Goal: Information Seeking & Learning: Find contact information

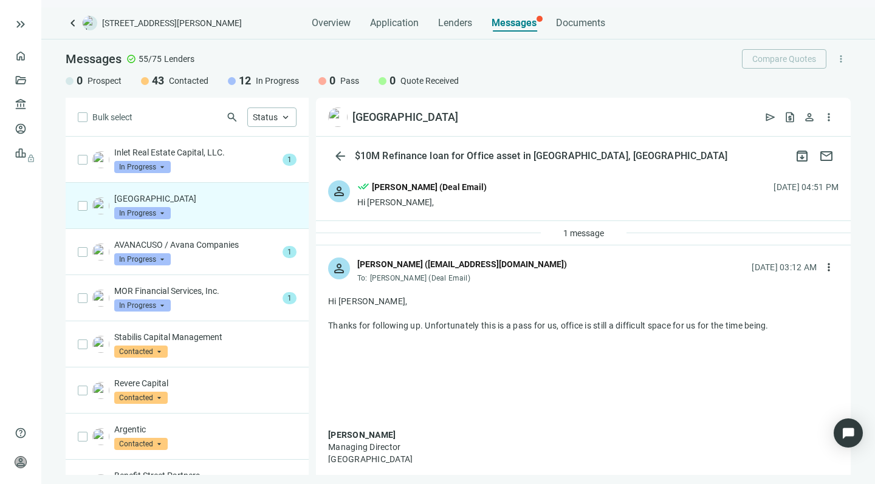
scroll to position [23, 0]
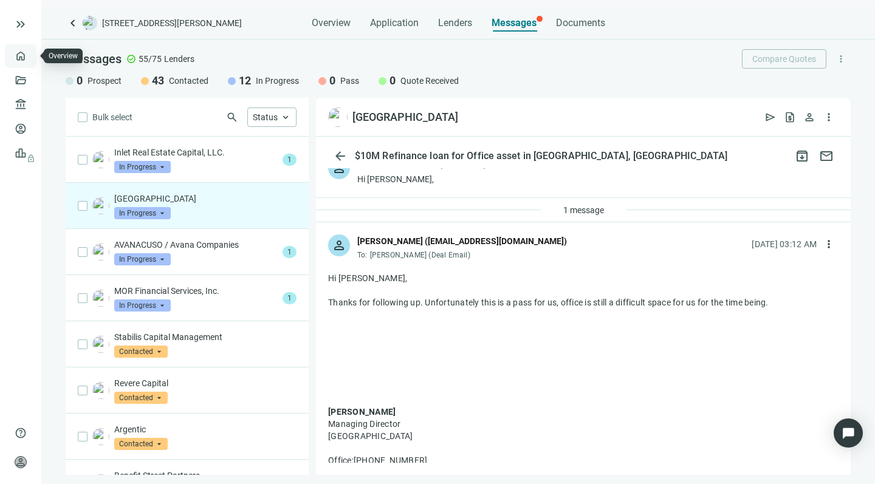
click at [30, 54] on link "Overview" at bounding box center [48, 56] width 36 height 10
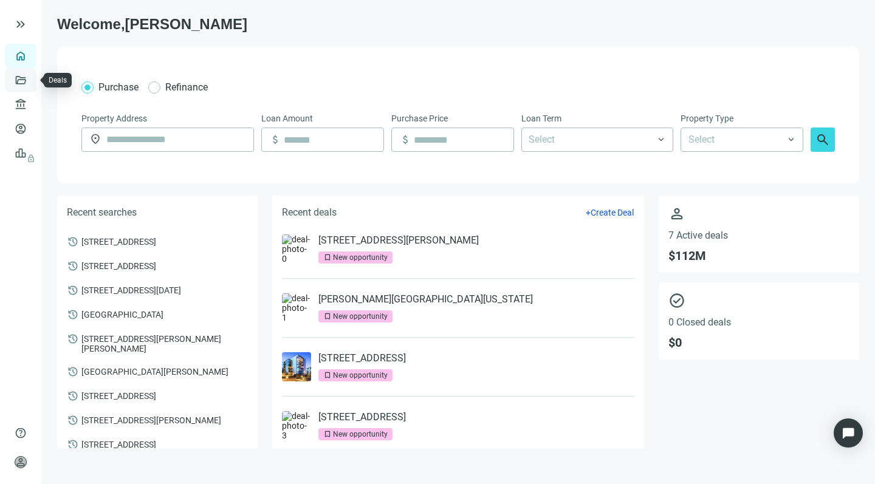
click at [30, 78] on link "Deals" at bounding box center [41, 80] width 22 height 10
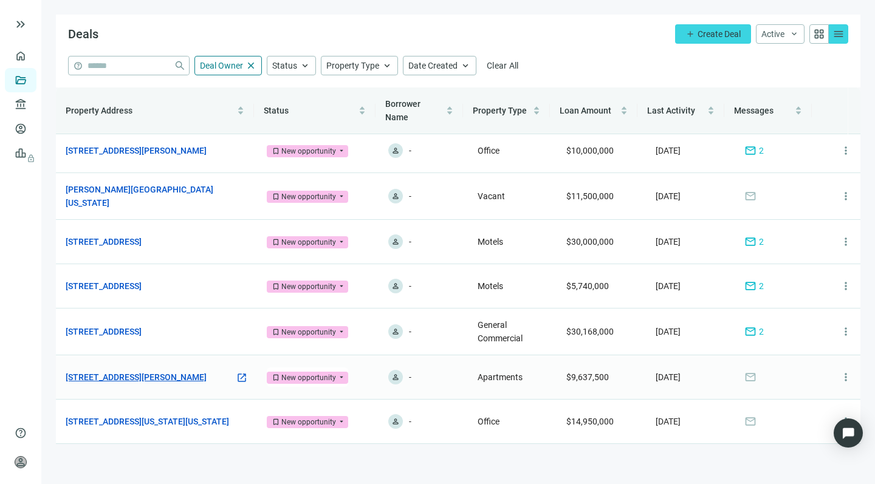
scroll to position [5, 0]
click at [138, 284] on link "[STREET_ADDRESS]" at bounding box center [104, 286] width 76 height 13
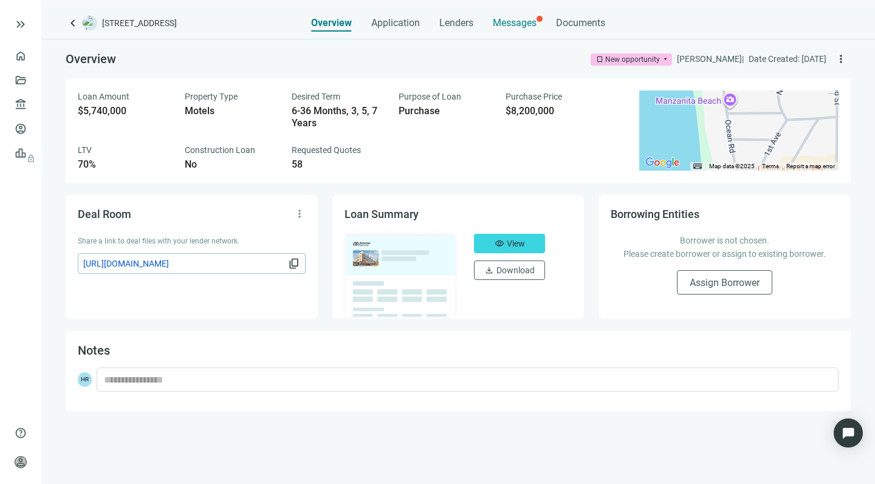
click at [511, 22] on span "Messages" at bounding box center [515, 23] width 44 height 12
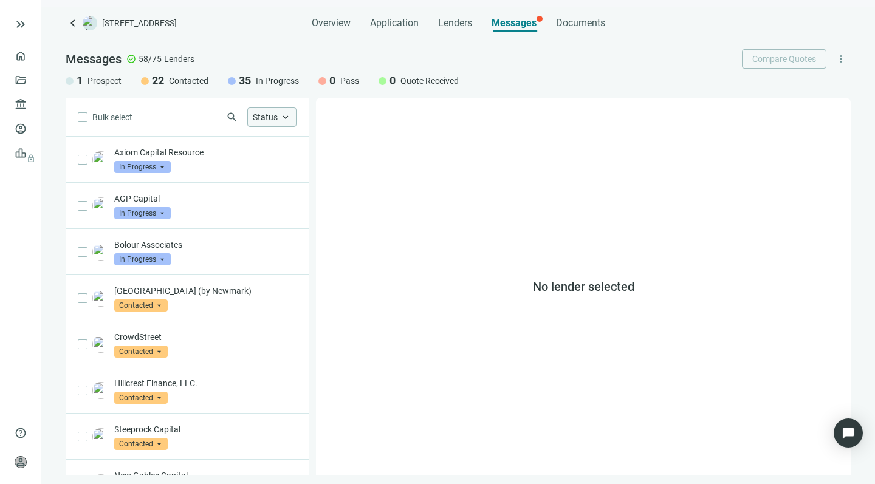
click at [283, 114] on span "keyboard_arrow_up" at bounding box center [285, 117] width 11 height 11
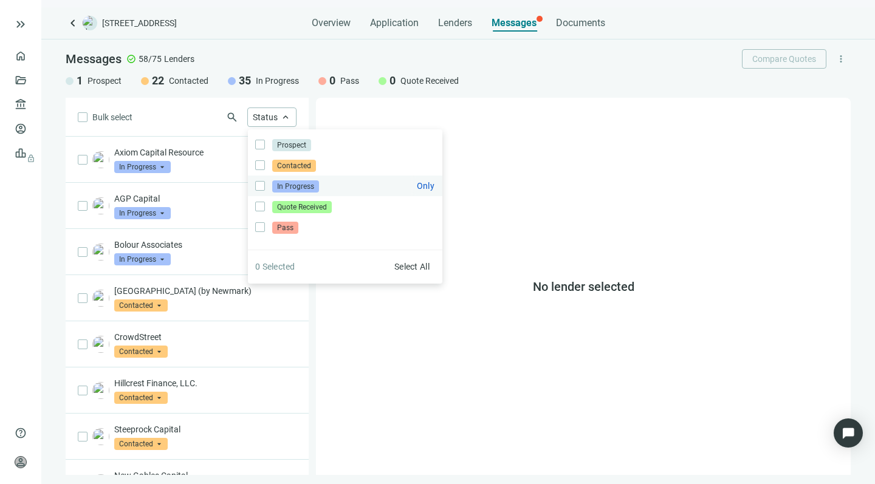
click at [281, 184] on span "In Progress" at bounding box center [295, 187] width 47 height 12
click at [158, 107] on div "Bulk select search Status close Prospect Only Contacted Only In Progress Only Q…" at bounding box center [187, 286] width 243 height 377
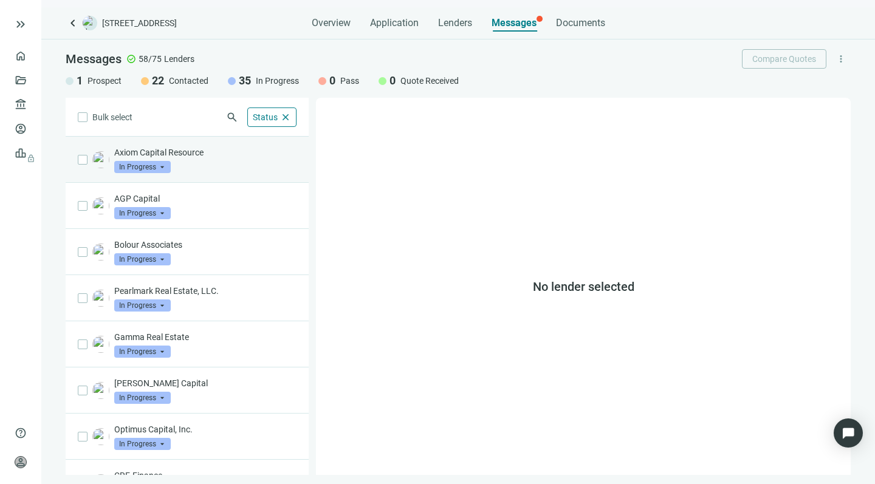
click at [253, 167] on div "Axiom Capital Resource In Progress arrow_drop_down" at bounding box center [205, 160] width 182 height 27
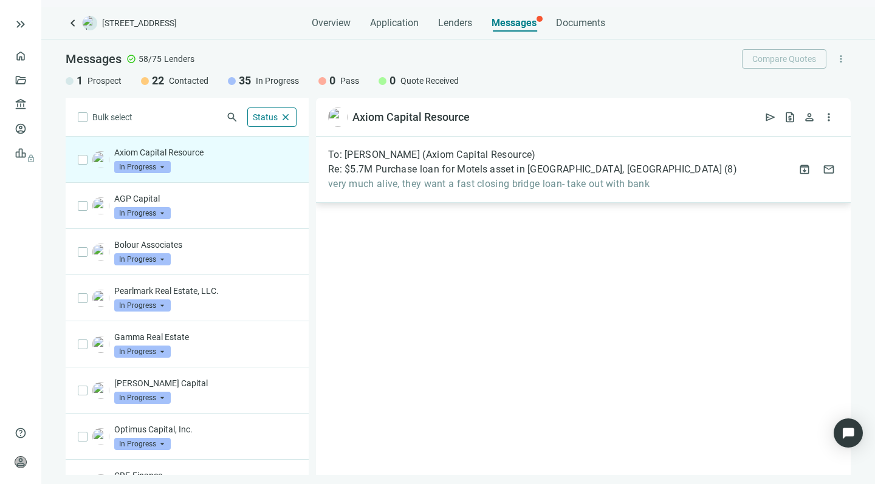
click at [471, 184] on span "very much alive, they want a fast closing bridge loan- take out with bank" at bounding box center [532, 184] width 409 height 12
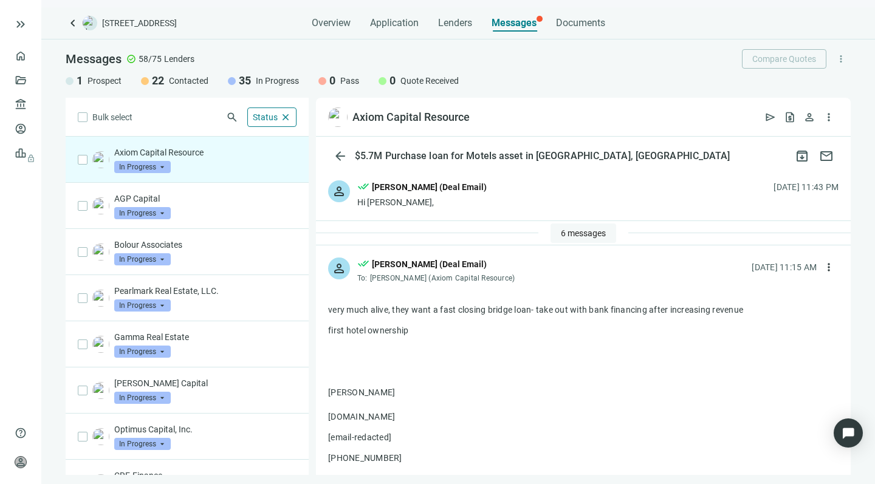
click at [561, 236] on span "6 messages" at bounding box center [583, 234] width 45 height 10
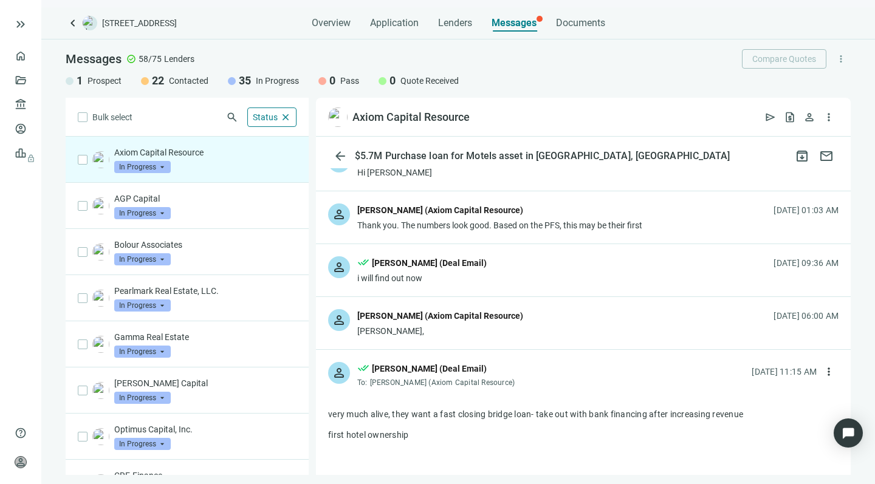
scroll to position [187, 0]
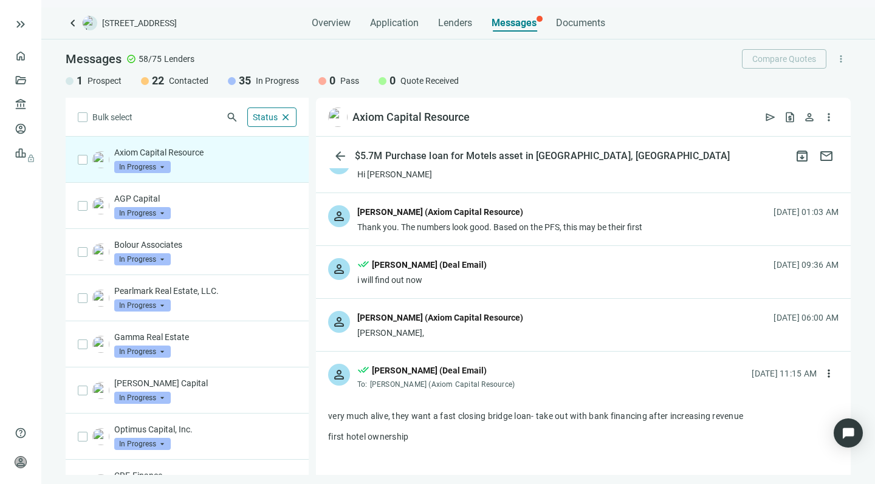
click at [413, 338] on div "[PERSON_NAME]," at bounding box center [440, 333] width 166 height 12
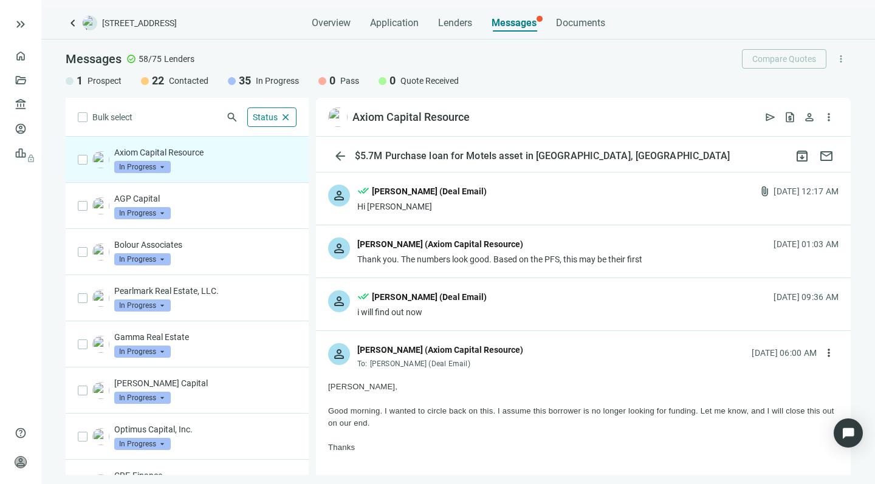
scroll to position [139, 0]
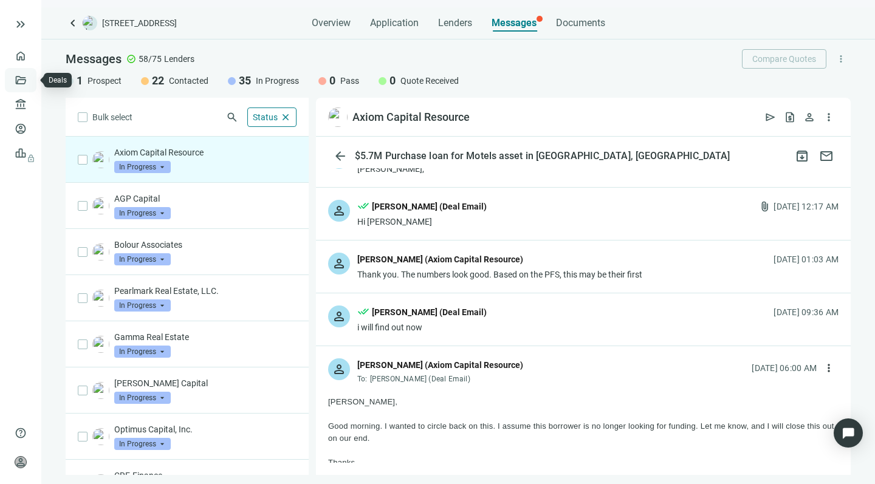
click at [30, 78] on link "Deals" at bounding box center [41, 80] width 22 height 10
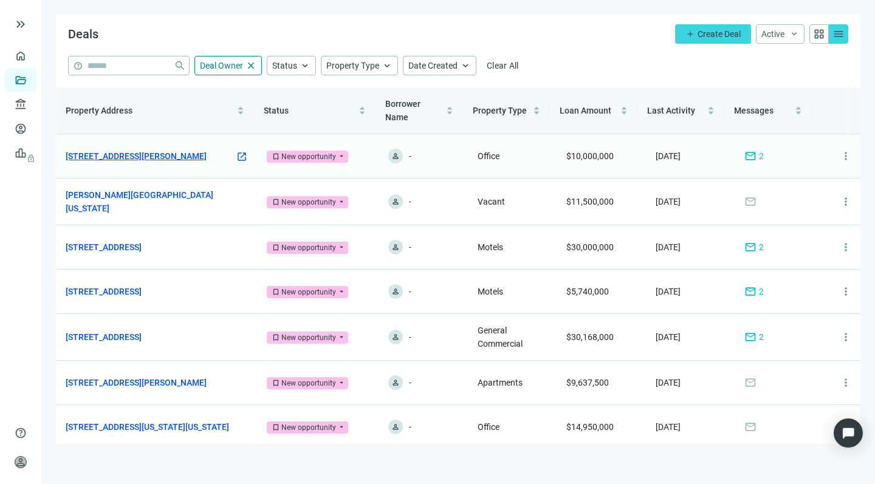
click at [141, 156] on link "[STREET_ADDRESS][PERSON_NAME]" at bounding box center [136, 156] width 141 height 13
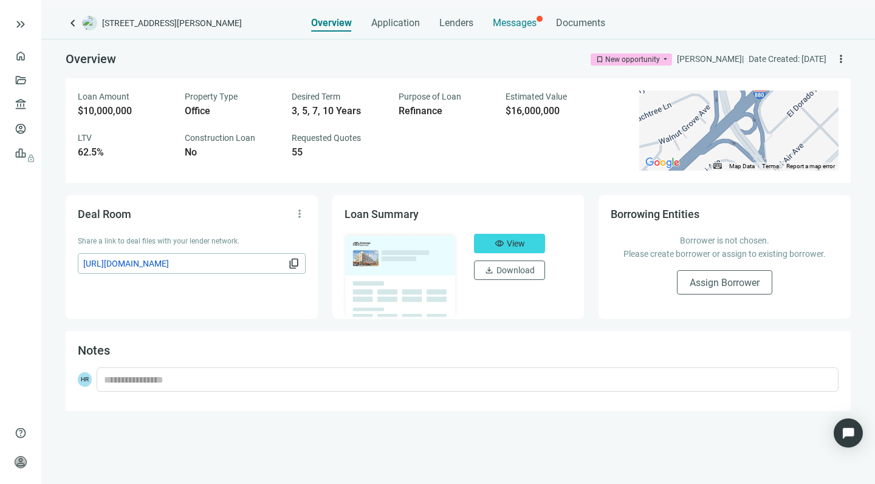
click at [508, 21] on span "Messages" at bounding box center [515, 23] width 44 height 12
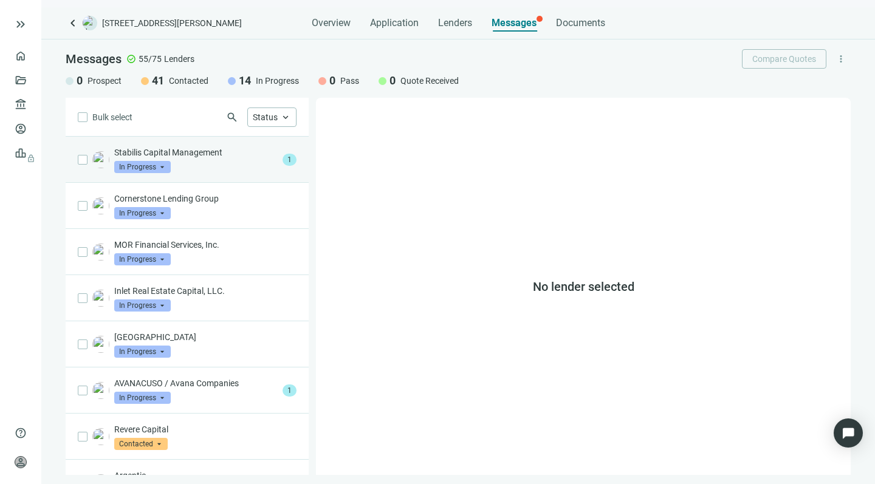
click at [238, 162] on div "Stabilis Capital Management In Progress arrow_drop_down" at bounding box center [196, 160] width 164 height 27
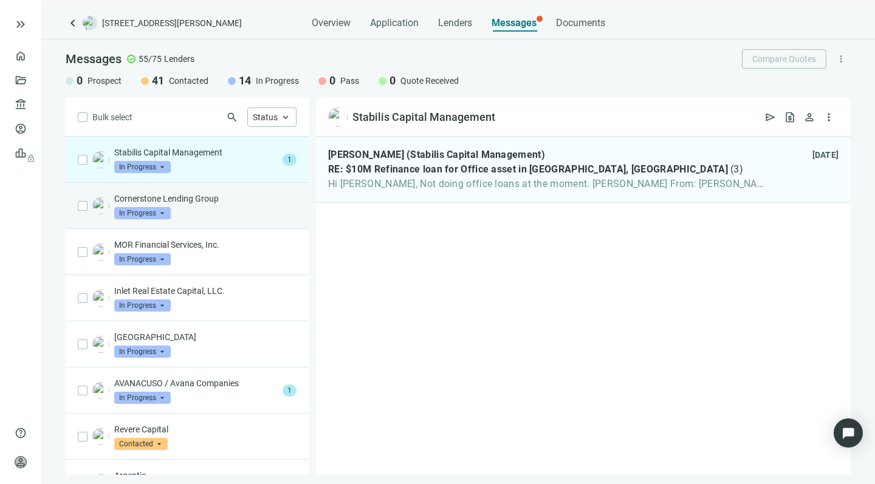
click at [234, 207] on div "Cornerstone Lending Group In Progress arrow_drop_down" at bounding box center [205, 206] width 182 height 27
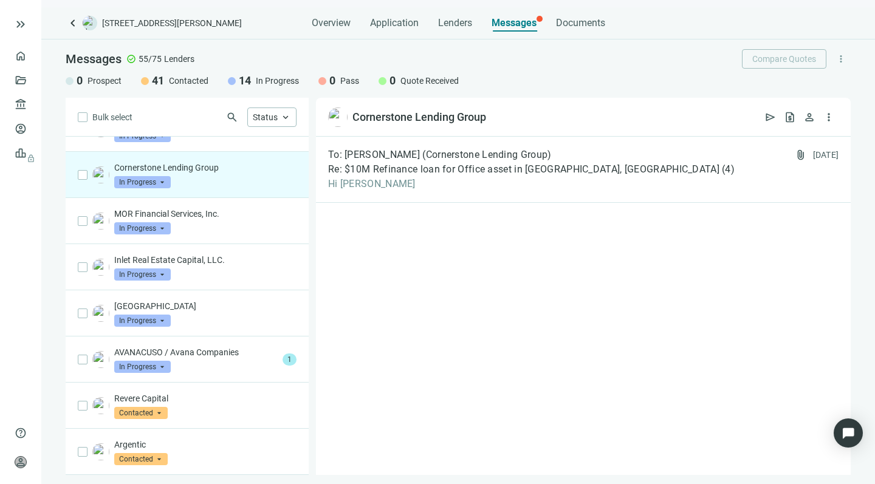
scroll to position [49, 0]
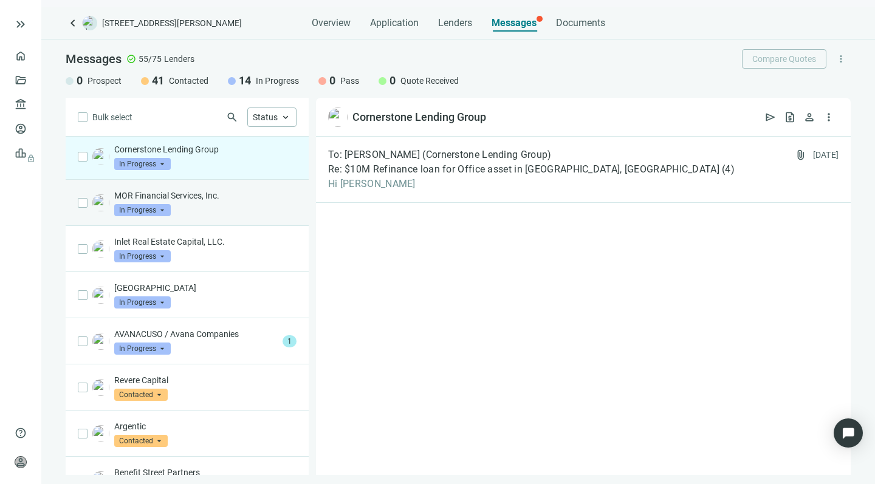
click at [234, 207] on div "MOR Financial Services, Inc. In Progress arrow_drop_down" at bounding box center [205, 203] width 182 height 27
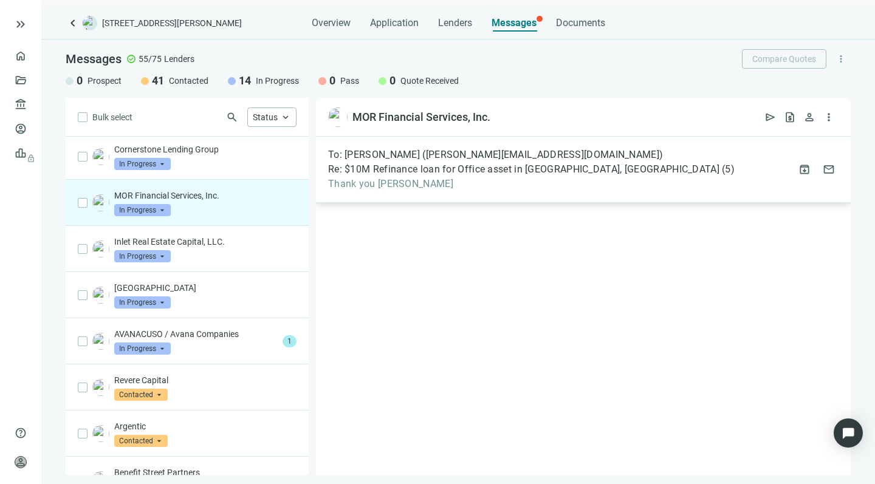
click at [419, 175] on span "Re: $10M Refinance loan for Office asset in [GEOGRAPHIC_DATA], [GEOGRAPHIC_DATA]" at bounding box center [523, 170] width 391 height 12
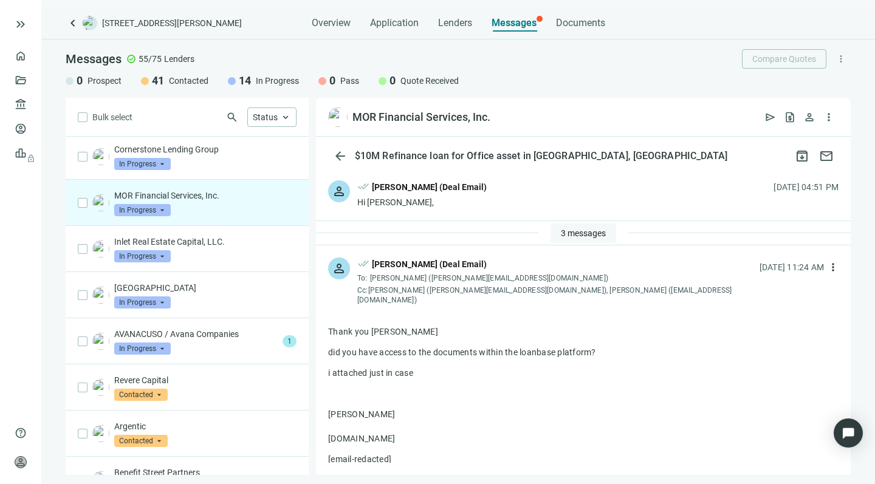
click at [561, 233] on span "3 messages" at bounding box center [583, 234] width 45 height 10
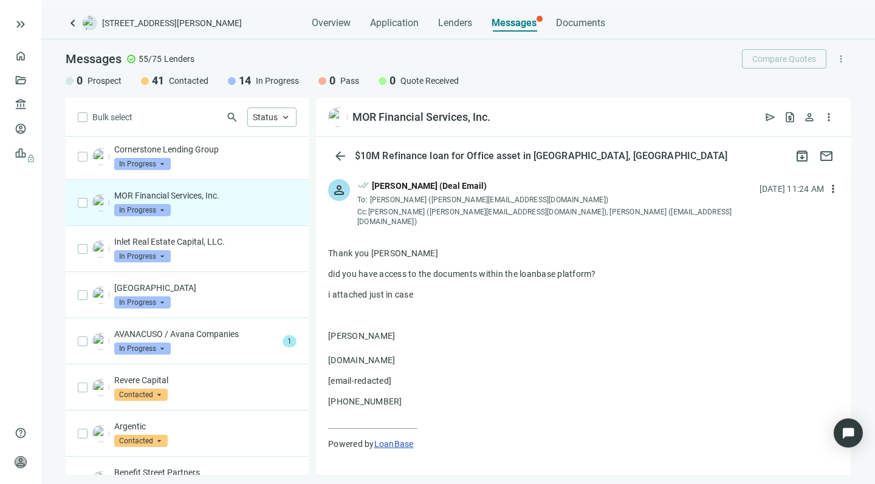
scroll to position [211, 0]
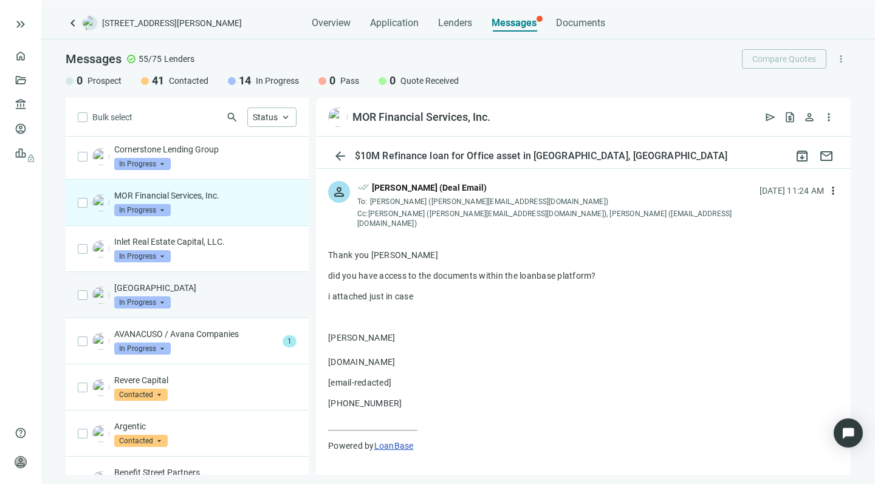
click at [228, 307] on div "[GEOGRAPHIC_DATA] Capital In Progress arrow_drop_down" at bounding box center [205, 295] width 182 height 27
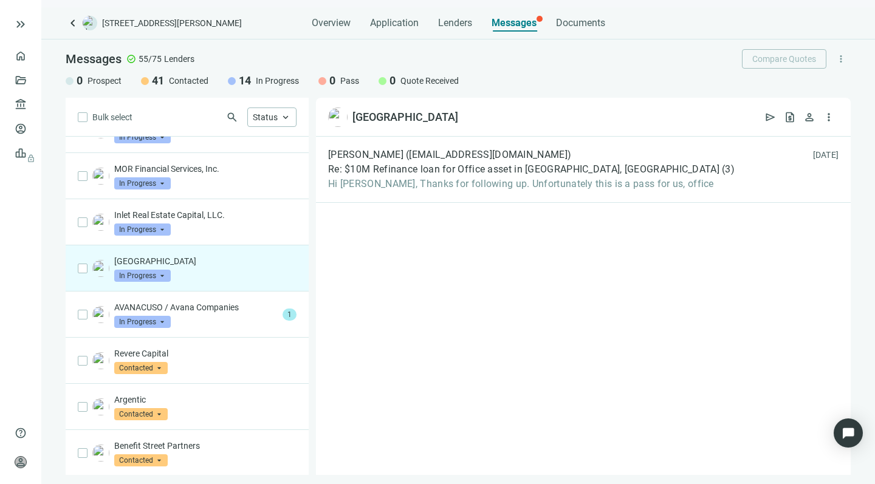
scroll to position [95, 0]
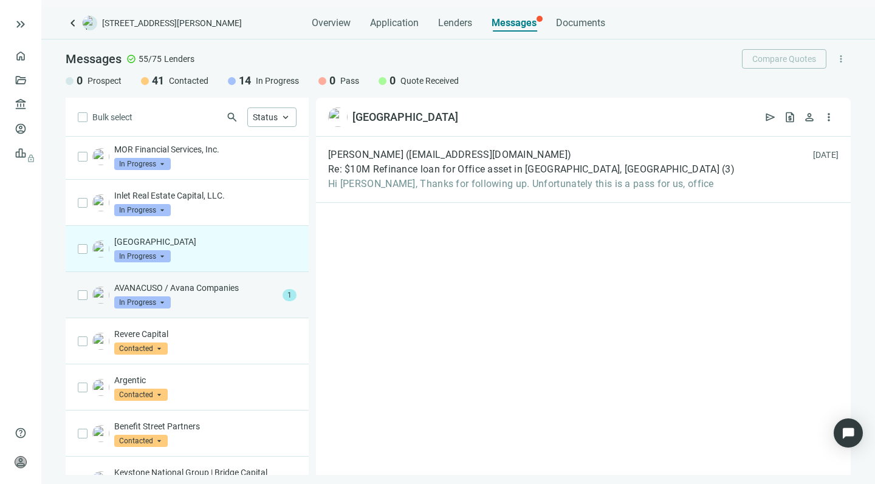
click at [228, 298] on div "AVANACUSO / Avana Companies In Progress arrow_drop_down" at bounding box center [196, 295] width 164 height 27
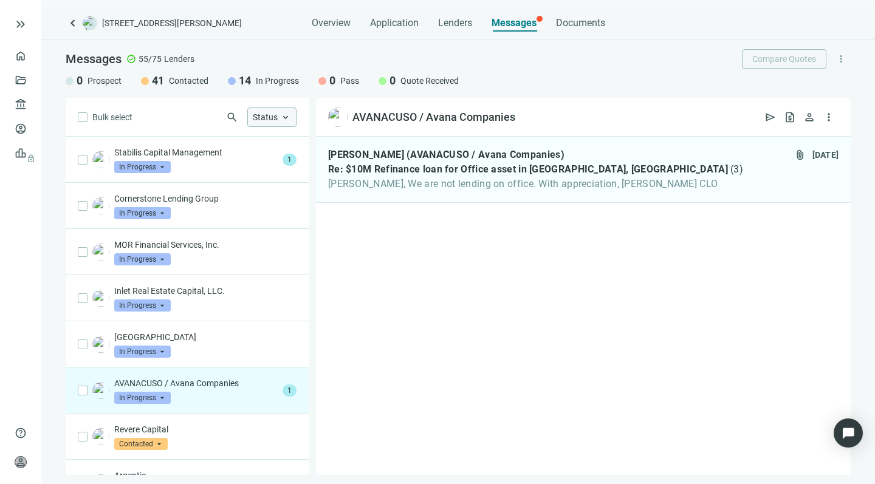
click at [289, 113] on span "keyboard_arrow_up" at bounding box center [285, 117] width 11 height 11
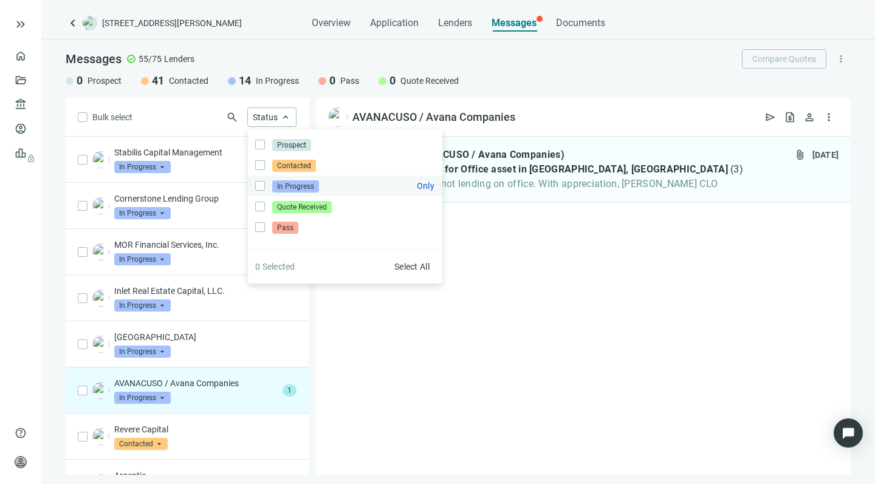
click at [282, 183] on span "In Progress" at bounding box center [295, 187] width 47 height 12
click at [194, 109] on div "Bulk select search Status close Prospect Only Contacted Only In Progress Only Q…" at bounding box center [187, 286] width 243 height 377
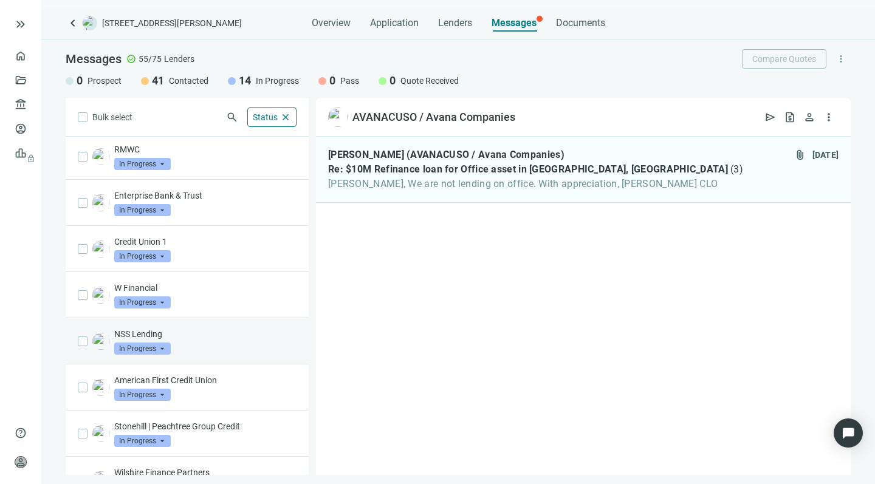
scroll to position [277, 0]
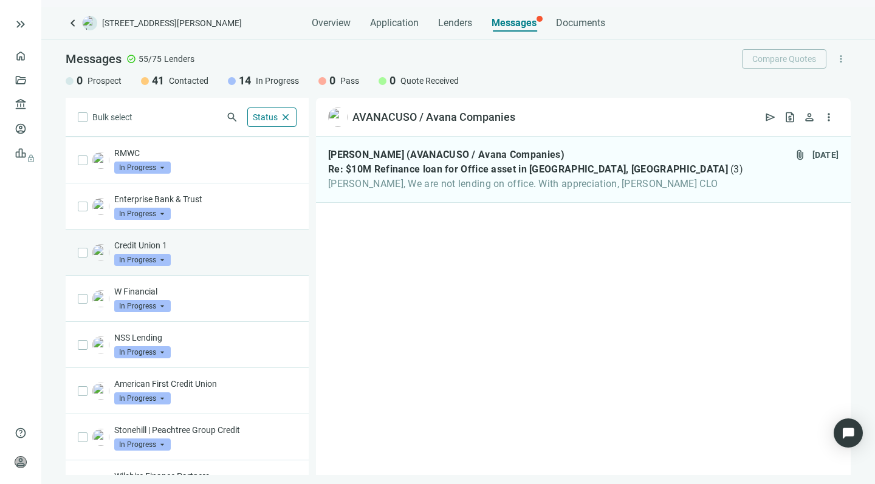
click at [222, 253] on div "Credit Union 1 In Progress arrow_drop_down" at bounding box center [205, 253] width 182 height 27
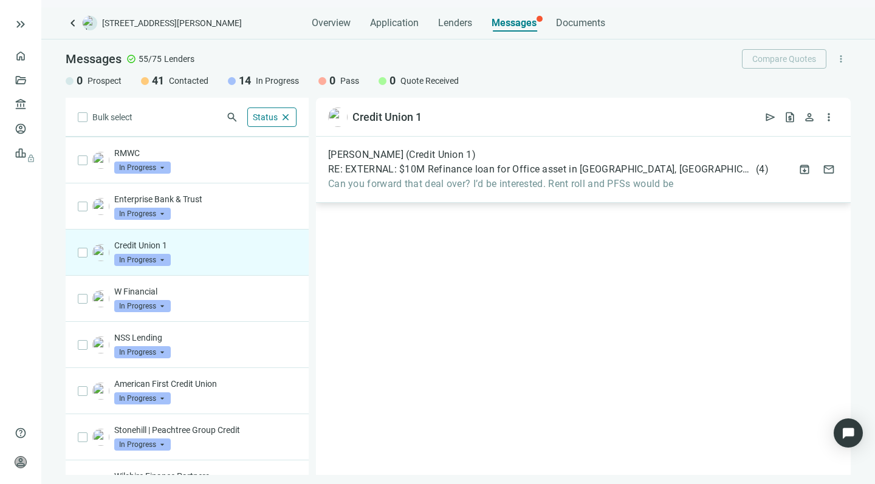
click at [409, 177] on div "[PERSON_NAME] (Credit Union 1) RE: EXTERNAL: $10M Refinance loan for Office ass…" at bounding box center [548, 169] width 441 height 41
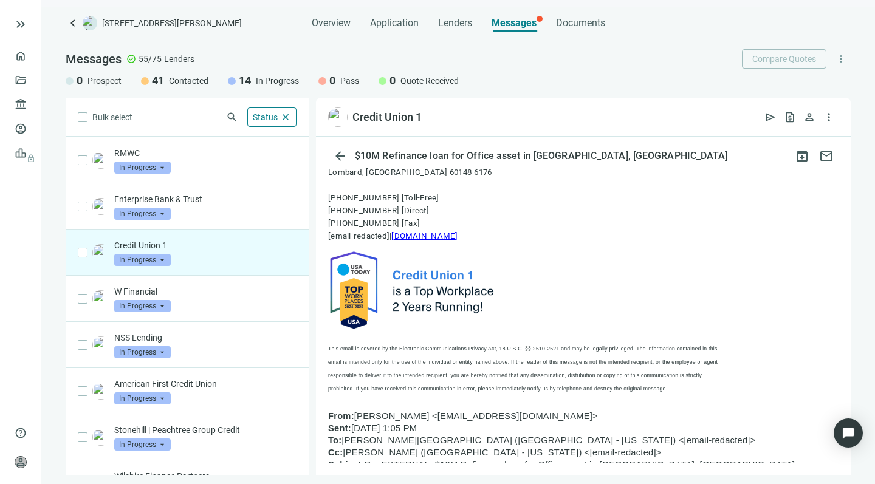
scroll to position [227, 0]
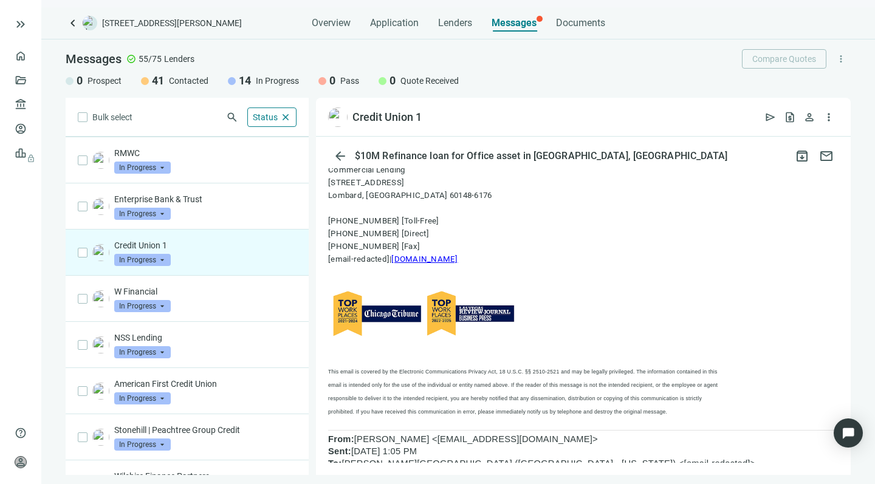
click at [433, 257] on span "[DOMAIN_NAME]" at bounding box center [424, 259] width 66 height 9
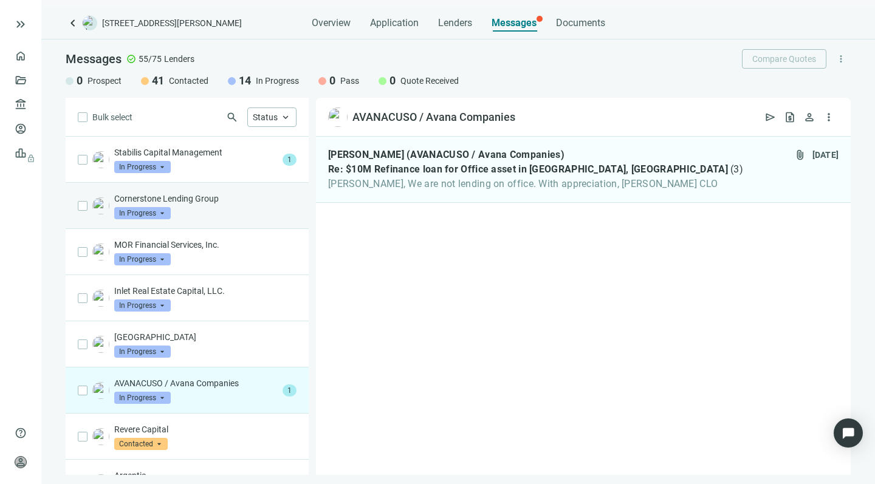
click at [224, 216] on div "Cornerstone Lending Group In Progress arrow_drop_down" at bounding box center [205, 206] width 182 height 27
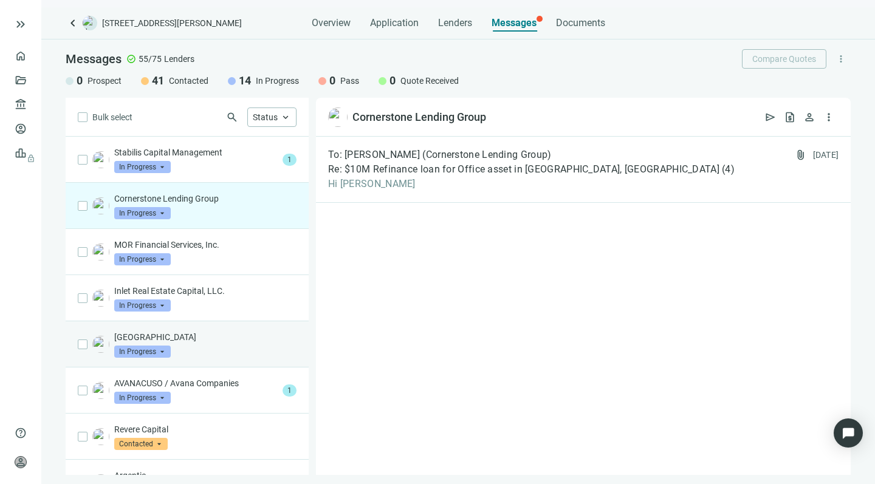
click at [222, 342] on p "[GEOGRAPHIC_DATA]" at bounding box center [205, 337] width 182 height 12
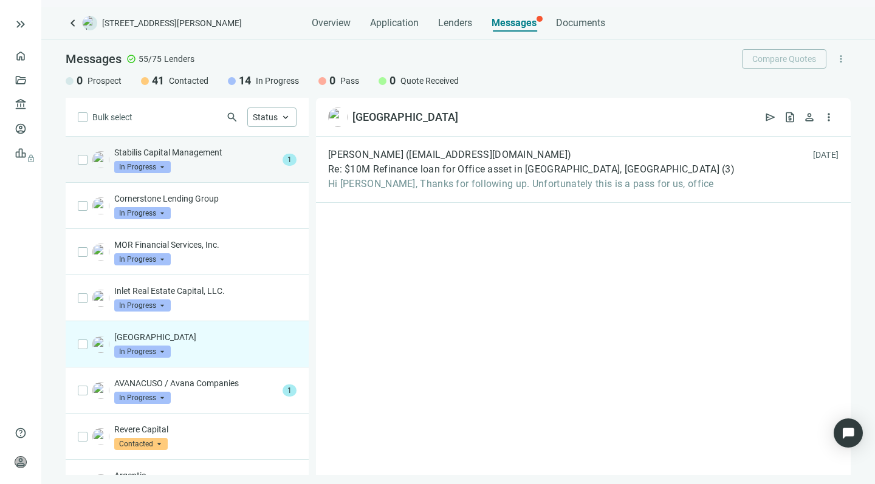
click at [262, 166] on div "Stabilis Capital Management In Progress arrow_drop_down" at bounding box center [196, 160] width 164 height 27
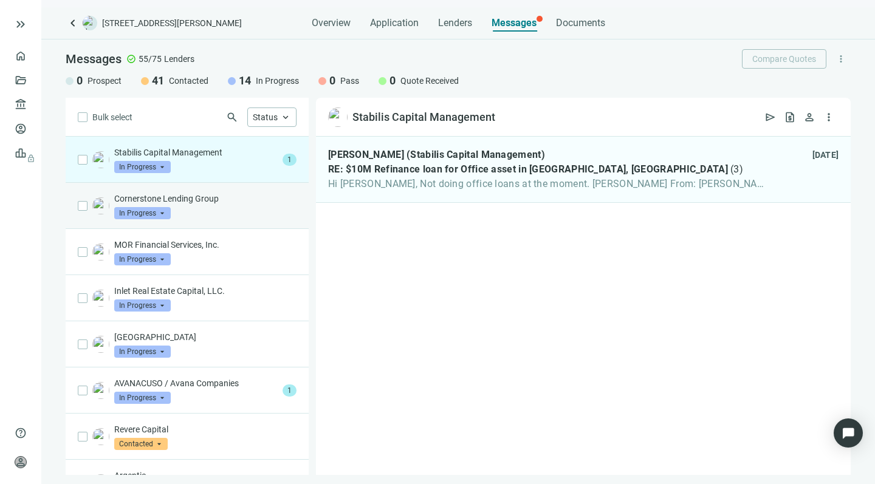
click at [252, 199] on p "Cornerstone Lending Group" at bounding box center [205, 199] width 182 height 12
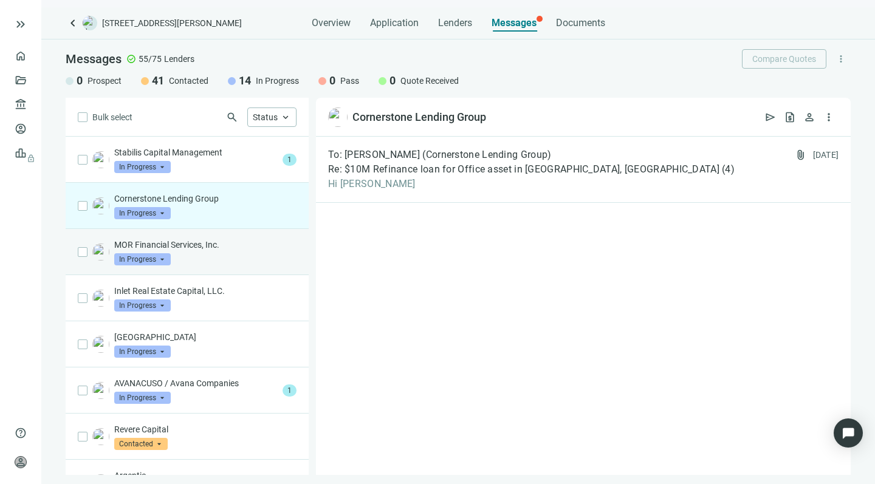
click at [218, 255] on div "MOR Financial Services, Inc. In Progress arrow_drop_down" at bounding box center [205, 252] width 182 height 27
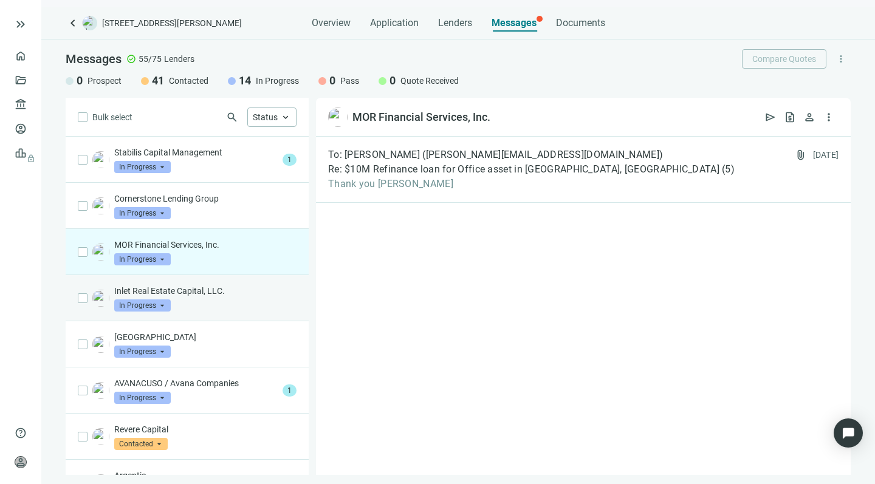
click at [219, 298] on div "Inlet Real Estate Capital, LLC. In Progress arrow_drop_down" at bounding box center [205, 298] width 182 height 27
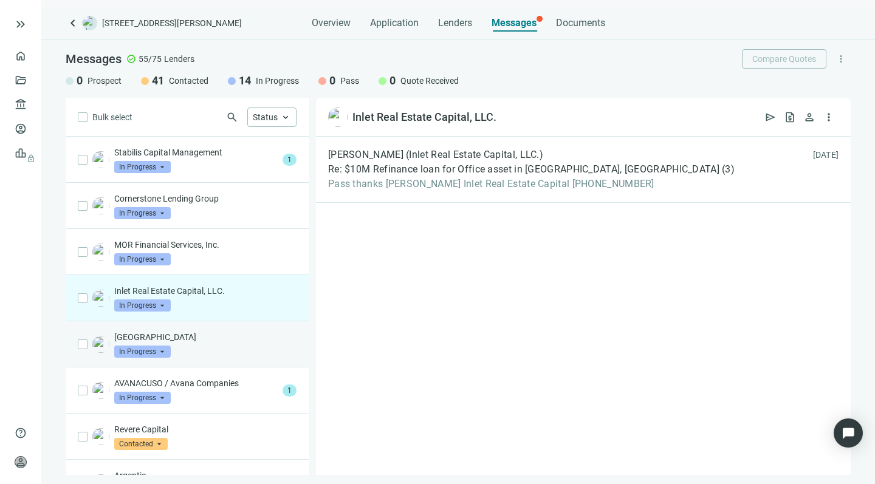
click at [218, 345] on div "[GEOGRAPHIC_DATA] Capital In Progress arrow_drop_down" at bounding box center [205, 344] width 182 height 27
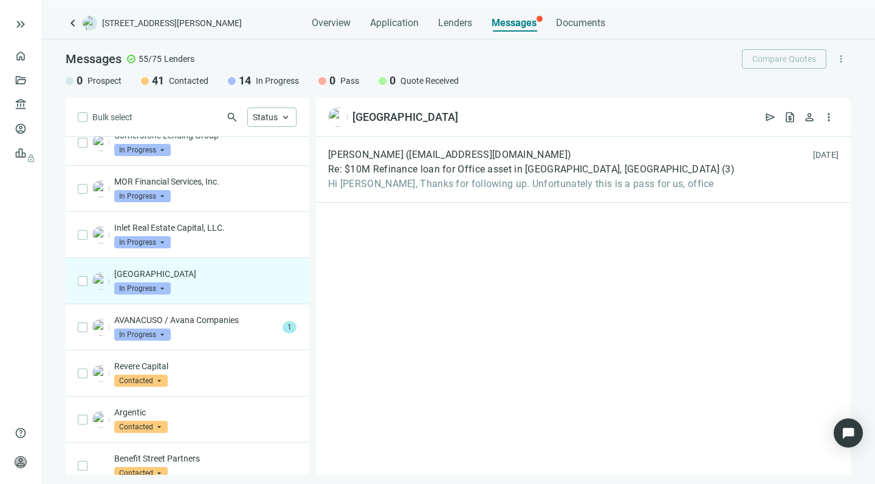
scroll to position [72, 0]
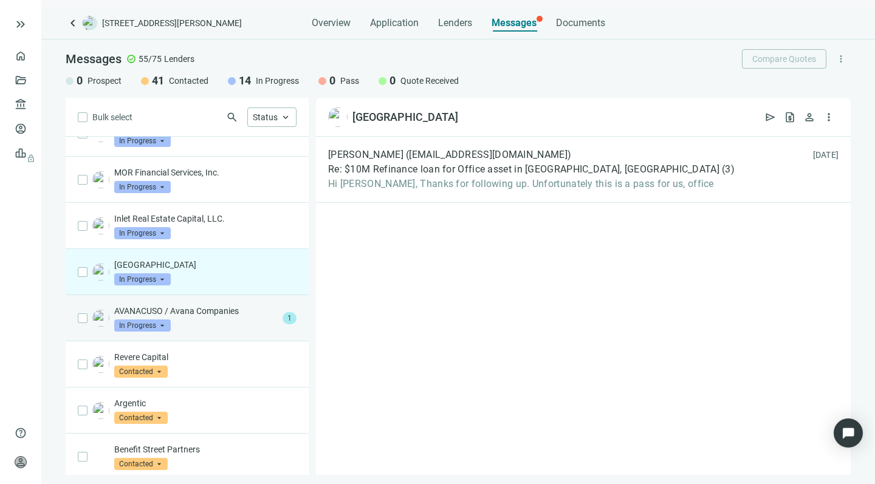
click at [221, 321] on div "AVANACUSO / Avana Companies In Progress arrow_drop_down" at bounding box center [196, 318] width 164 height 27
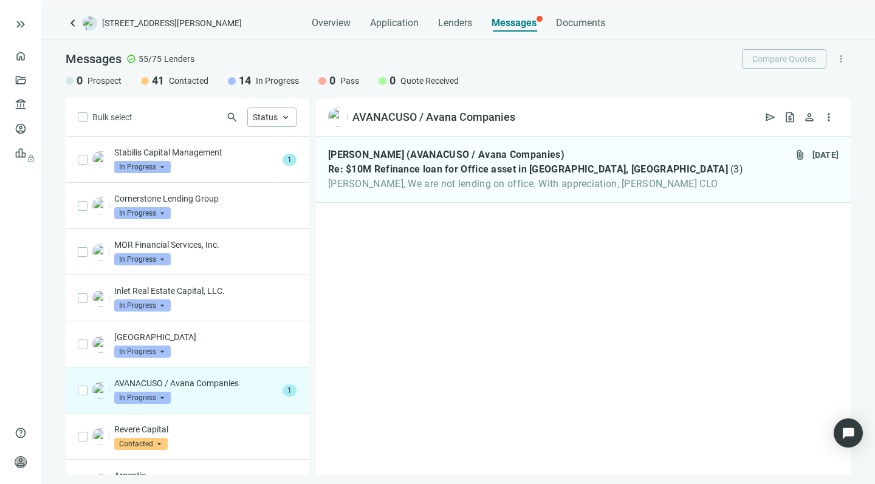
click at [513, 19] on span "Messages" at bounding box center [514, 23] width 45 height 12
click at [286, 118] on span "keyboard_arrow_up" at bounding box center [285, 117] width 11 height 11
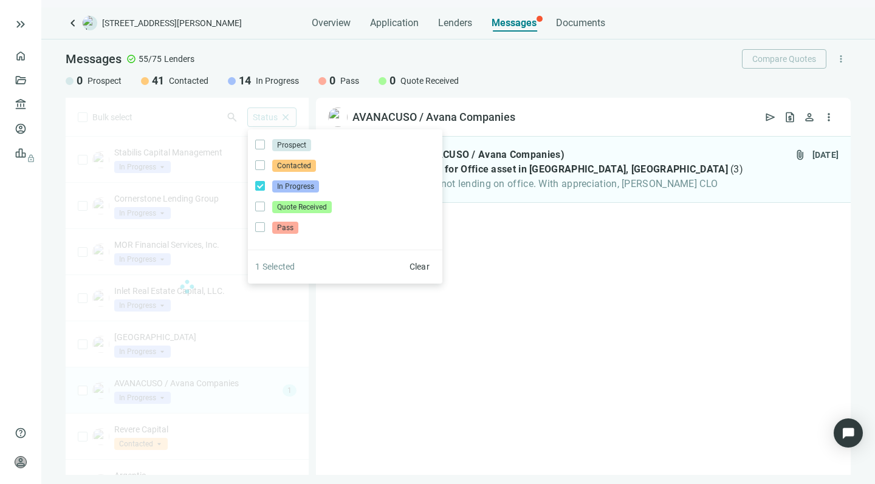
click at [167, 117] on div "Bulk select search Status close Prospect Only Contacted Only In Progress Only Q…" at bounding box center [187, 286] width 243 height 377
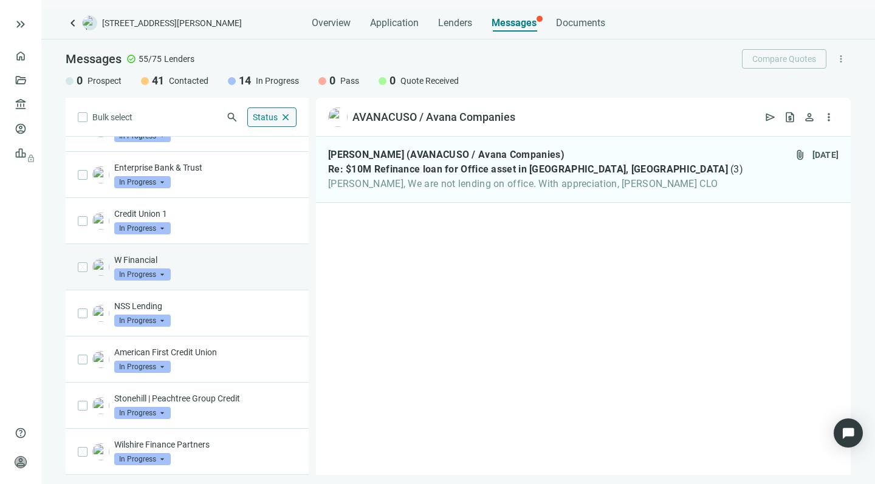
scroll to position [308, 0]
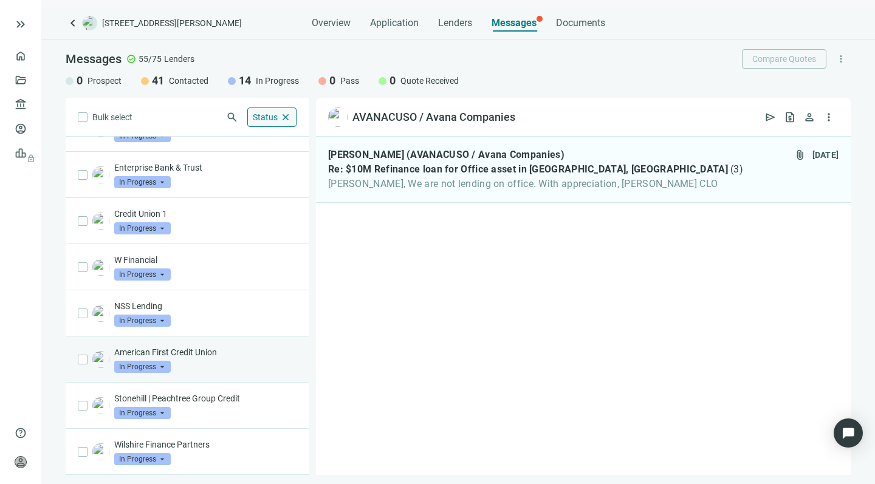
click at [244, 361] on div "American First Credit Union In Progress arrow_drop_down" at bounding box center [205, 359] width 182 height 27
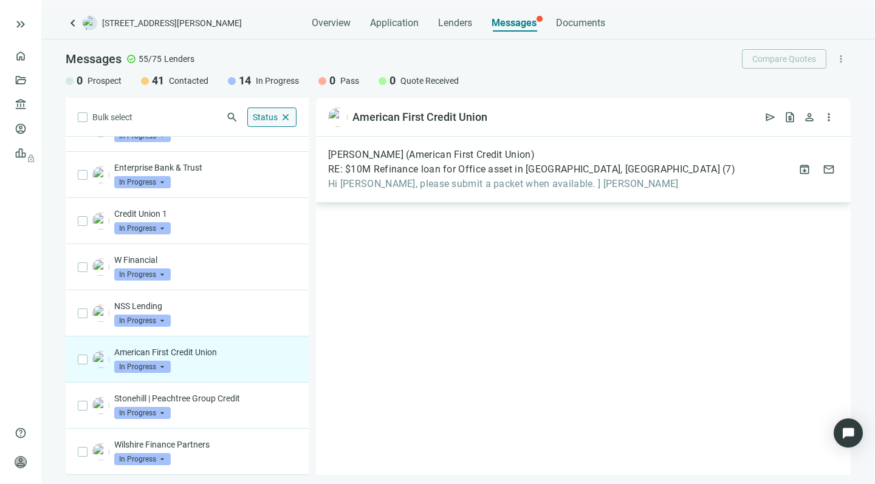
click at [505, 183] on span "Hi Howard, please submit a packet when available. ] Robert" at bounding box center [531, 184] width 407 height 12
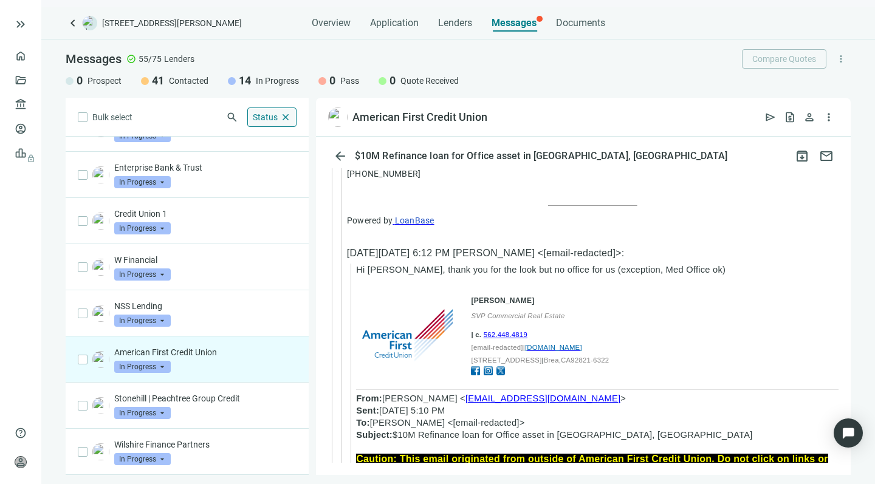
scroll to position [1201, 0]
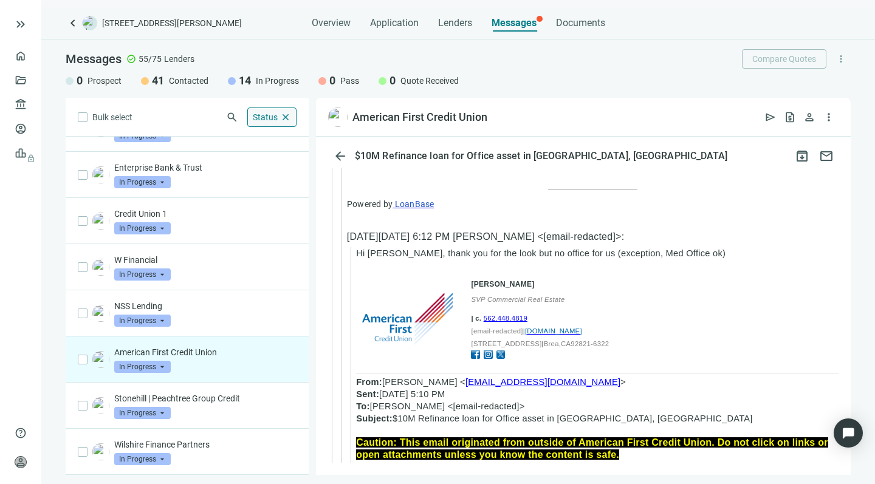
click at [544, 334] on span "amerfirst.org" at bounding box center [553, 331] width 57 height 7
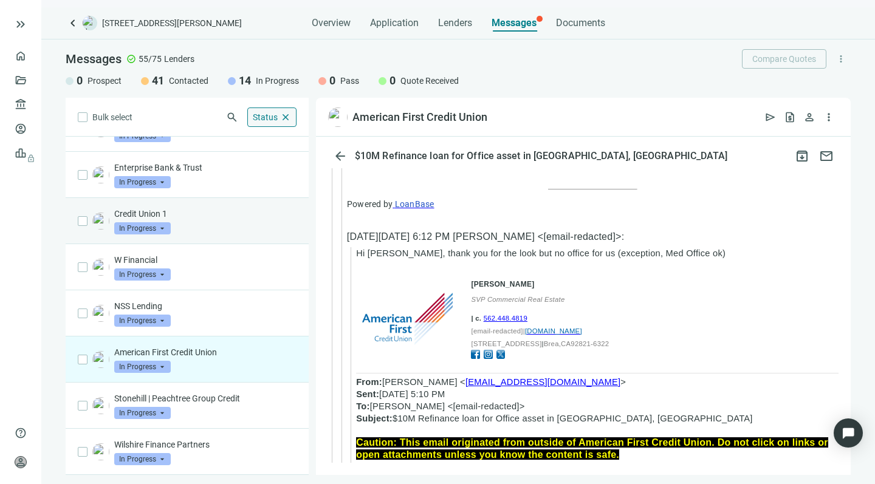
click at [221, 213] on p "Credit Union 1" at bounding box center [205, 214] width 182 height 12
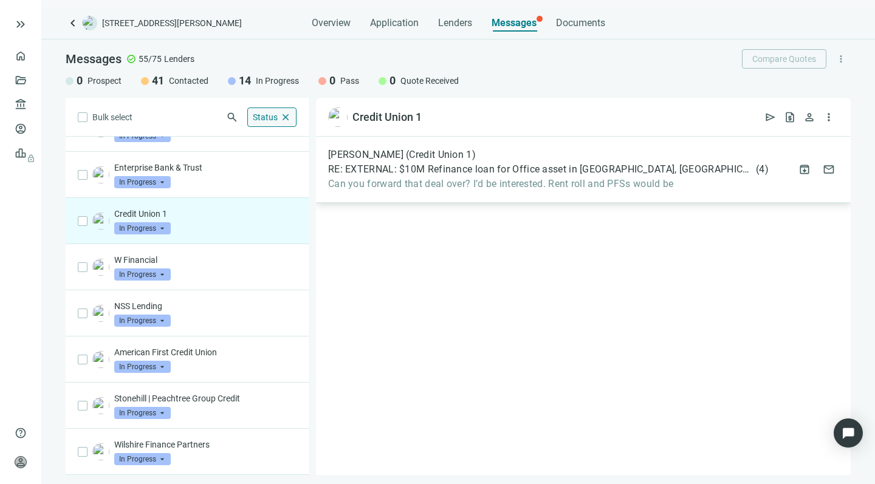
click at [491, 184] on span "Can you forward that deal over? I’d be interested. Rent roll and PFSs would be" at bounding box center [548, 184] width 441 height 12
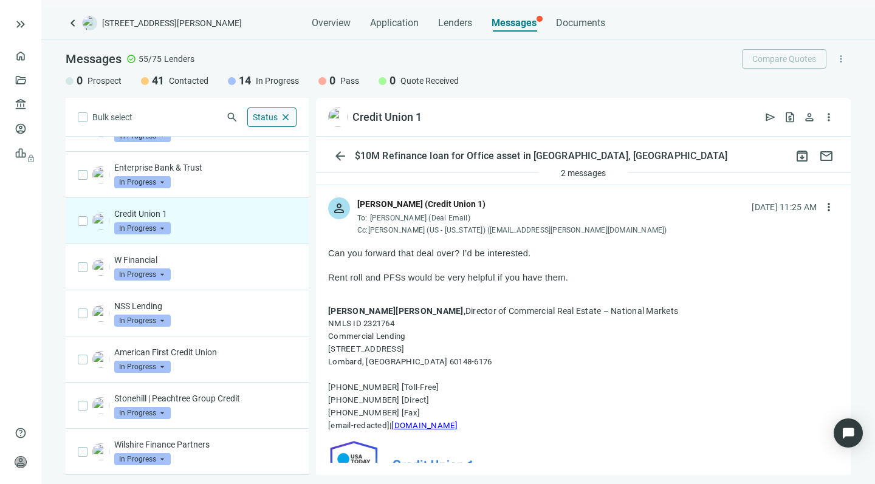
scroll to position [62, 0]
